Goal: Task Accomplishment & Management: Use online tool/utility

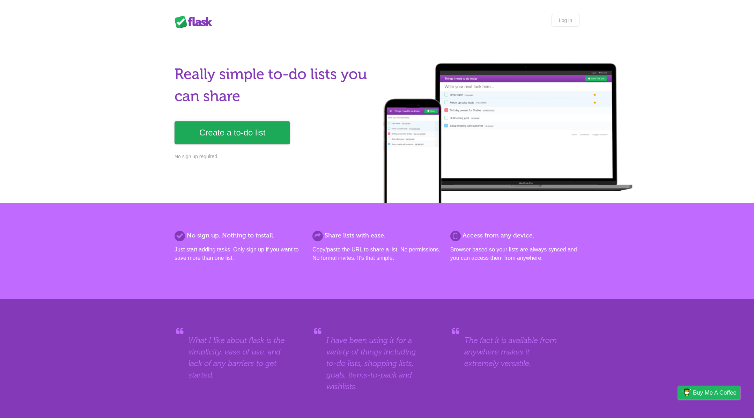
click at [209, 138] on link "Create a to-do list" at bounding box center [233, 132] width 116 height 23
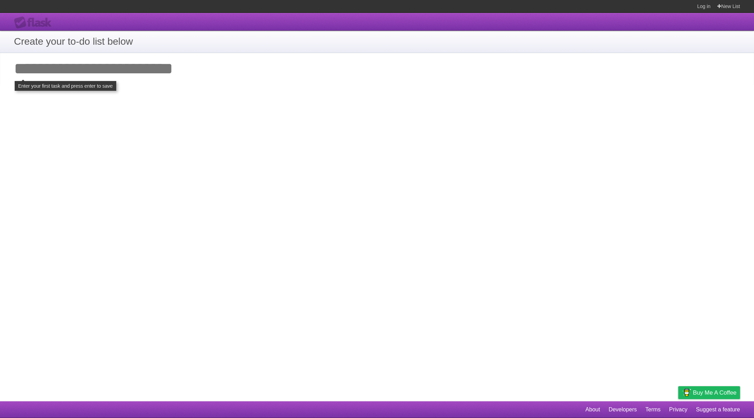
click at [104, 74] on input "Add your first task" at bounding box center [377, 69] width 754 height 32
type input "**********"
click input "**********" at bounding box center [0, 0] width 0 height 0
